Goal: Information Seeking & Learning: Learn about a topic

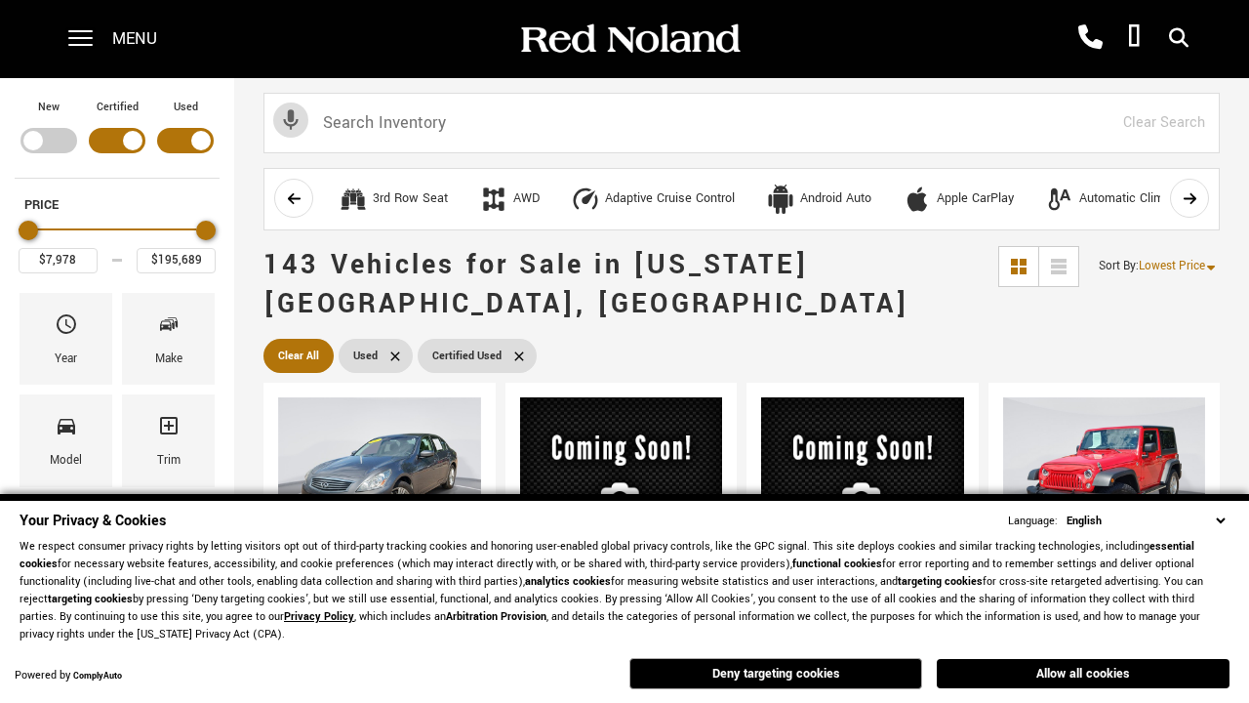
scroll to position [764, 0]
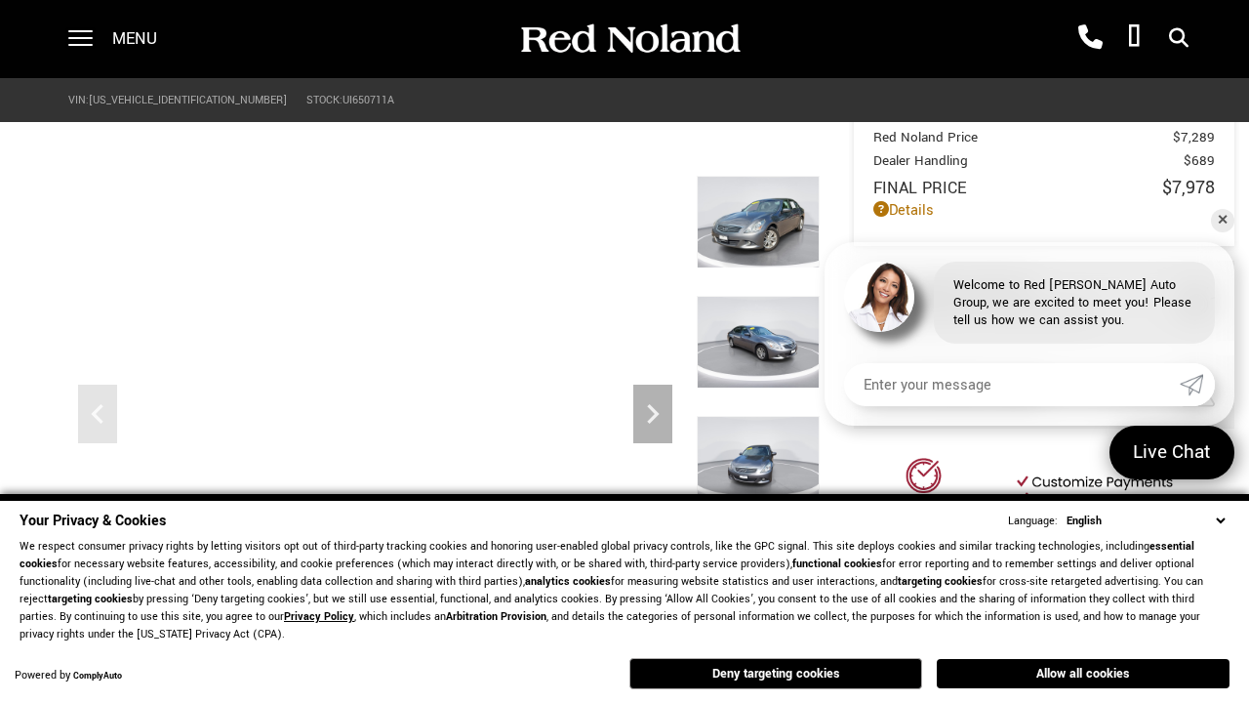
scroll to position [929, 0]
